Goal: Ask a question

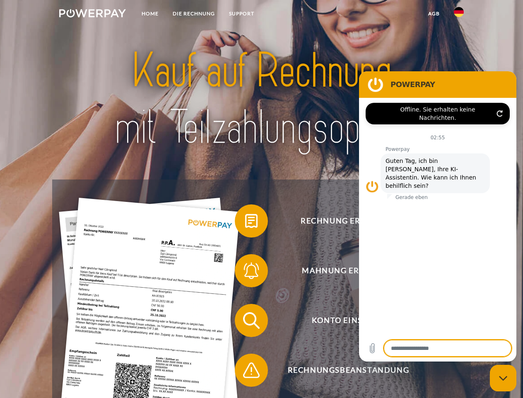
click at [92, 15] on img at bounding box center [92, 13] width 67 height 8
click at [459, 15] on img at bounding box center [459, 12] width 10 height 10
click at [434, 14] on link "agb" at bounding box center [434, 13] width 26 height 15
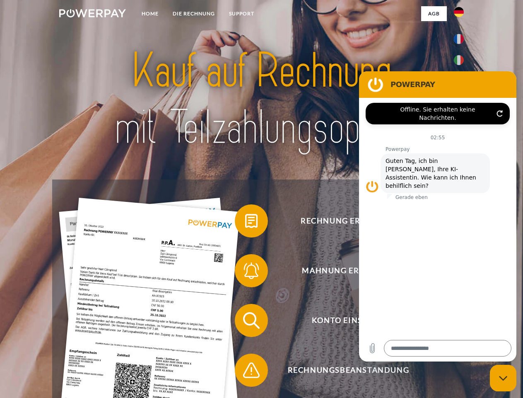
click at [245, 223] on span at bounding box center [238, 220] width 41 height 41
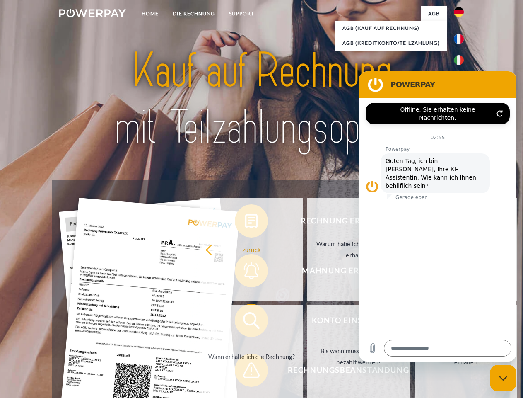
click at [245, 272] on div "Rechnung erhalten? Mahnung erhalten? Konto einsehen" at bounding box center [261, 344] width 418 height 331
click at [307, 322] on link "Bis wann muss die Rechnung bezahlt werden?" at bounding box center [358, 357] width 103 height 104
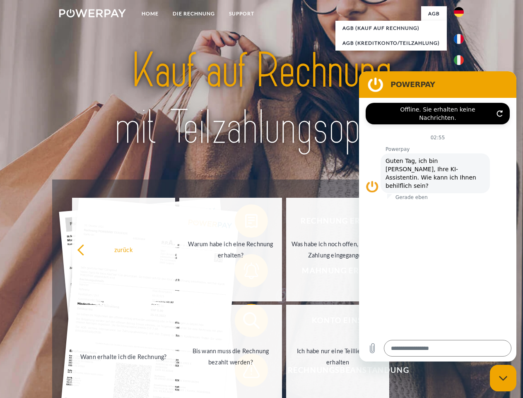
click at [245, 372] on span at bounding box center [238, 369] width 41 height 41
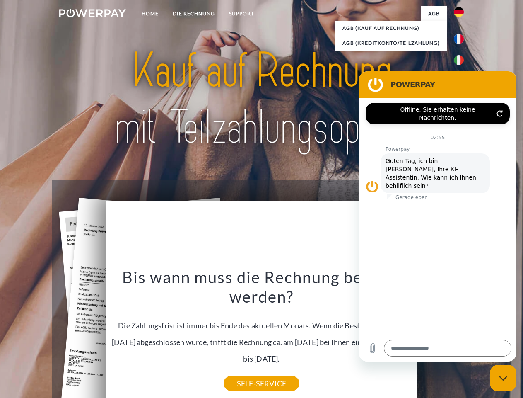
click at [503, 378] on icon "Messaging-Fenster schließen" at bounding box center [503, 377] width 9 height 5
type textarea "*"
